Goal: Task Accomplishment & Management: Use online tool/utility

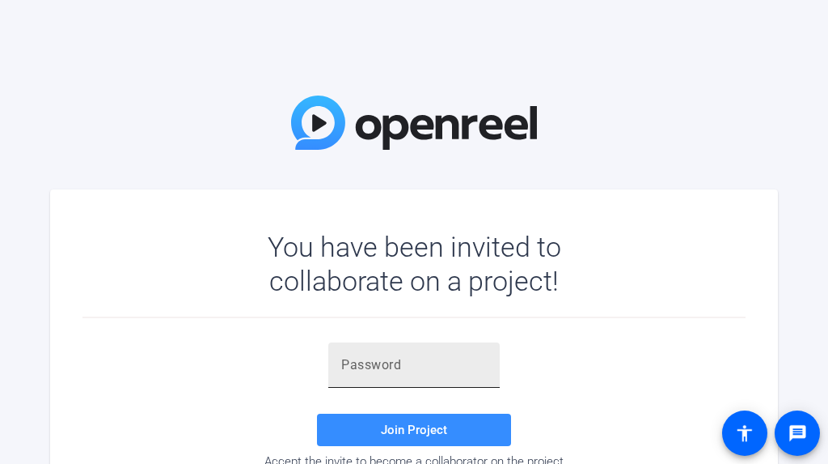
click at [358, 363] on input "text" at bounding box center [414, 364] width 146 height 19
paste input "ESqX+y"
type input "ESqX+y"
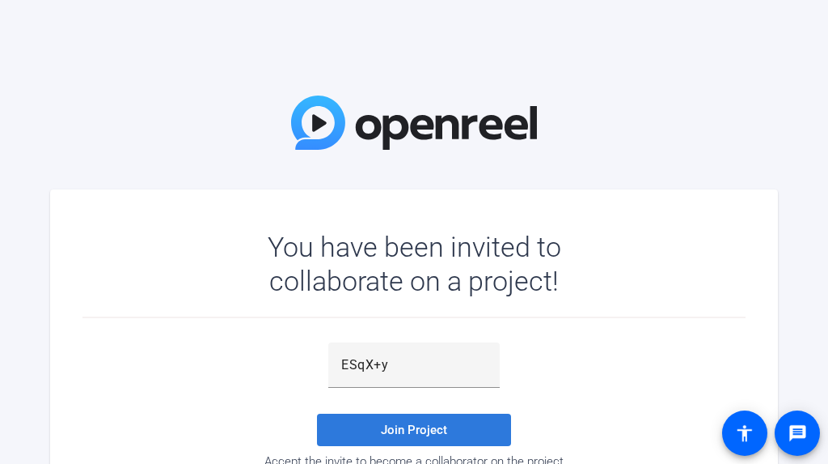
click at [418, 421] on span at bounding box center [414, 429] width 194 height 39
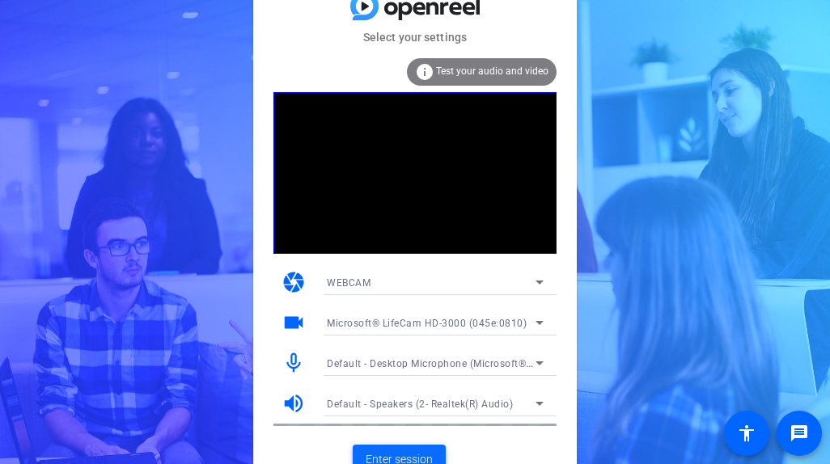
click at [392, 449] on button "Enter session" at bounding box center [399, 459] width 93 height 29
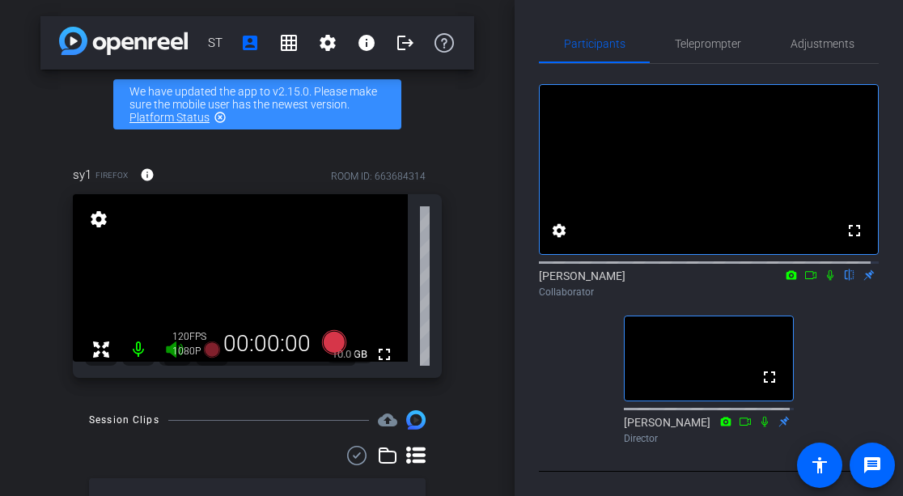
click at [824, 281] on icon at bounding box center [830, 274] width 13 height 11
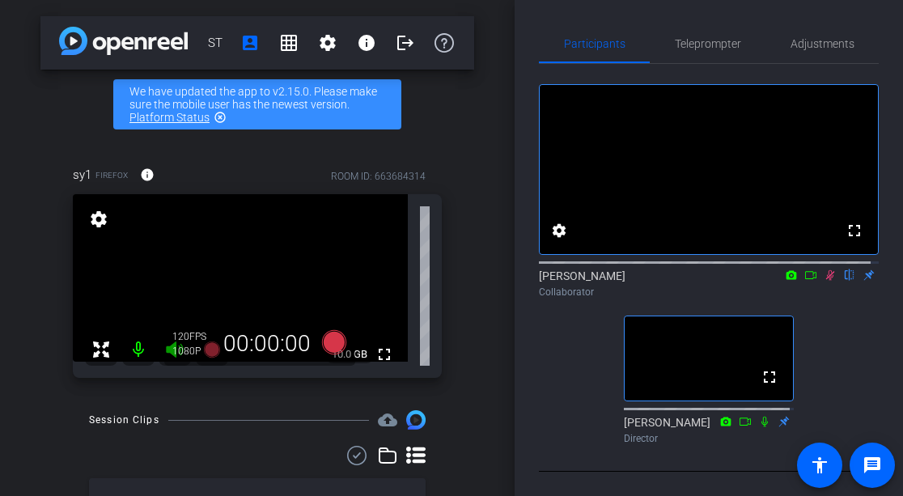
click at [826, 281] on icon at bounding box center [830, 275] width 9 height 11
click at [824, 281] on icon at bounding box center [830, 274] width 13 height 11
click at [826, 281] on icon at bounding box center [830, 275] width 9 height 11
click at [827, 281] on icon at bounding box center [830, 275] width 6 height 11
click at [826, 281] on icon at bounding box center [830, 275] width 9 height 11
